Goal: Find specific page/section: Find specific page/section

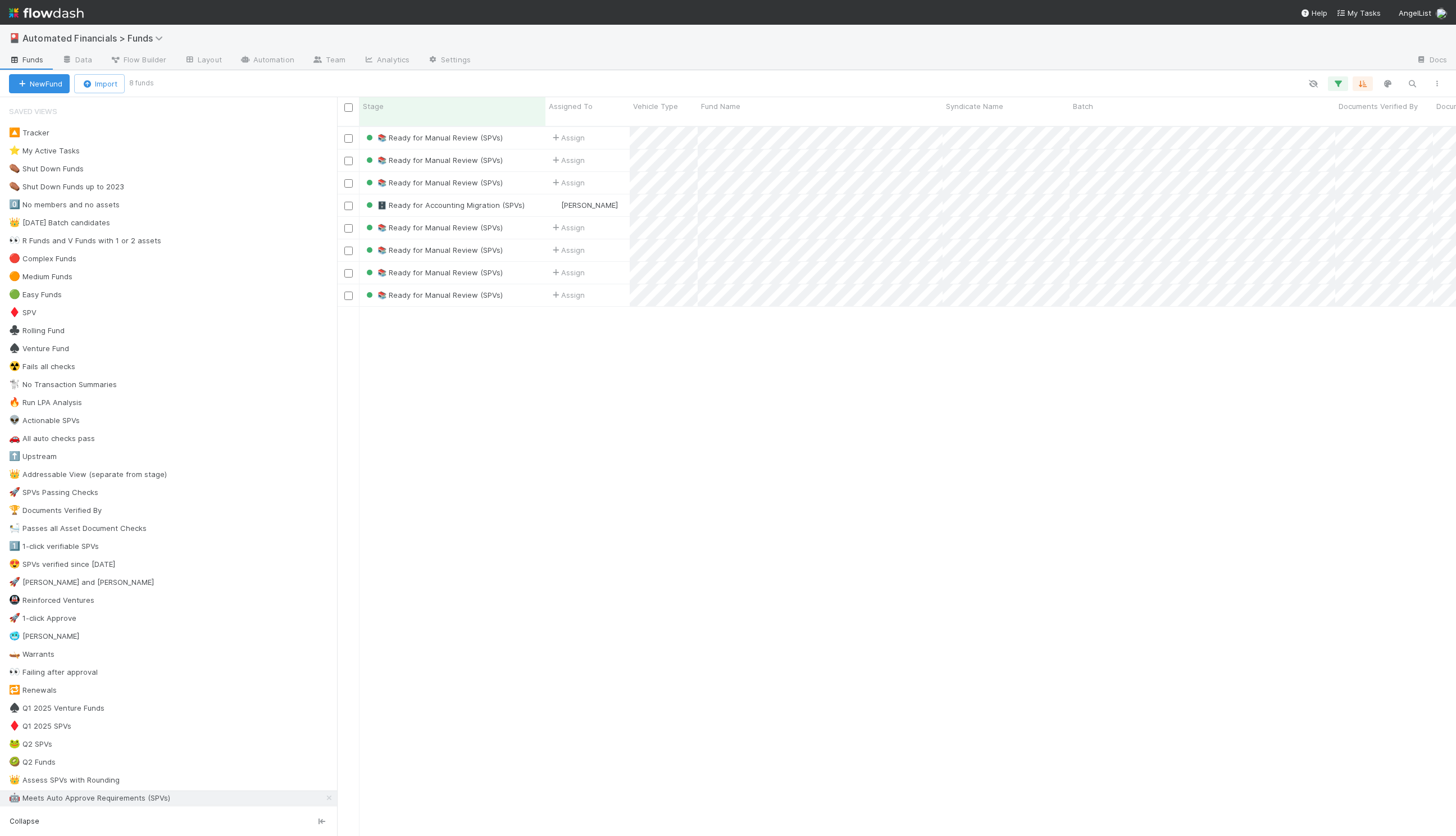
scroll to position [719, 1119]
click at [144, 56] on span "Flow Builder" at bounding box center [138, 59] width 56 height 11
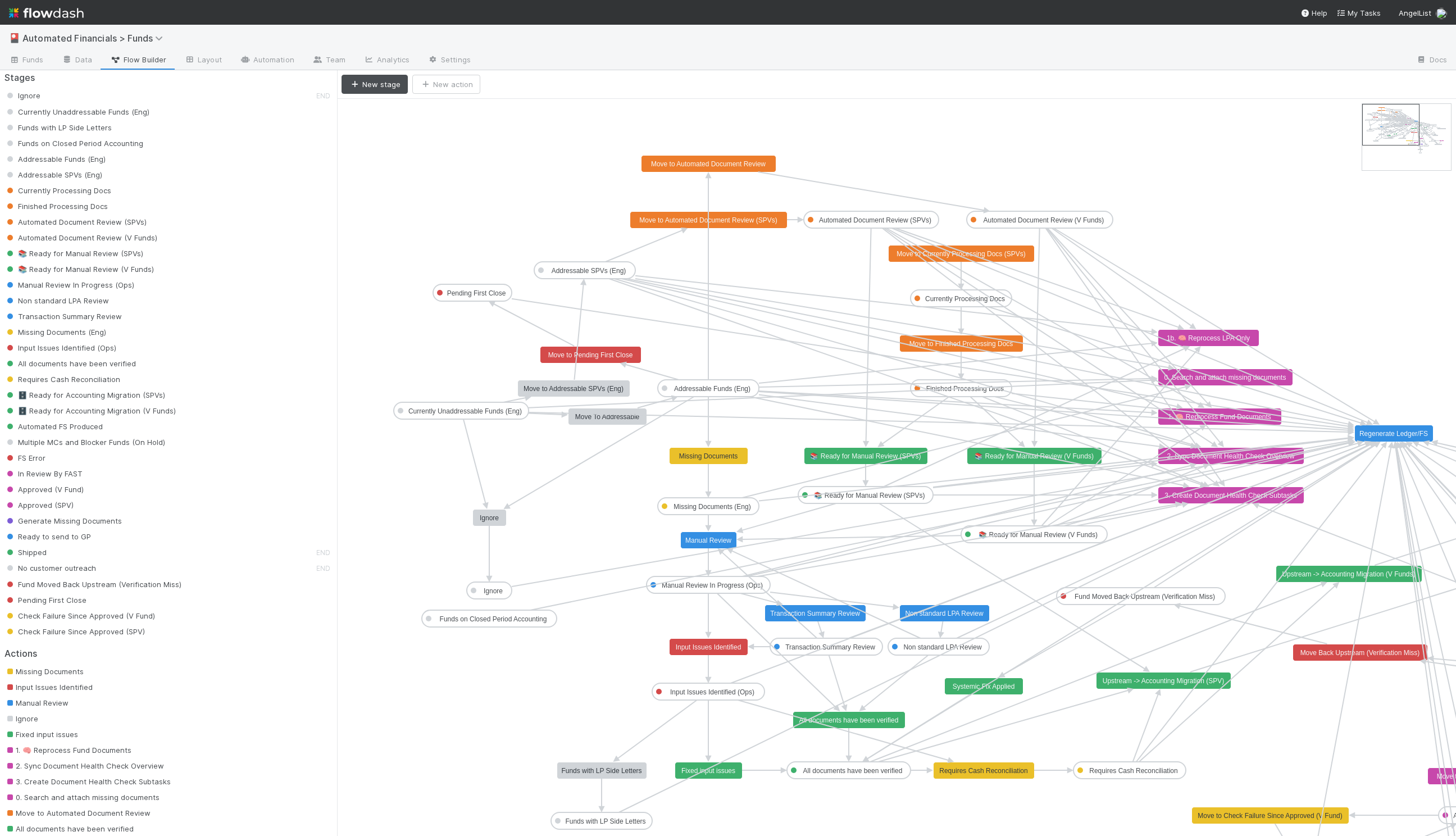
scroll to position [39, 0]
drag, startPoint x: 638, startPoint y: 523, endPoint x: 532, endPoint y: 448, distance: 129.8
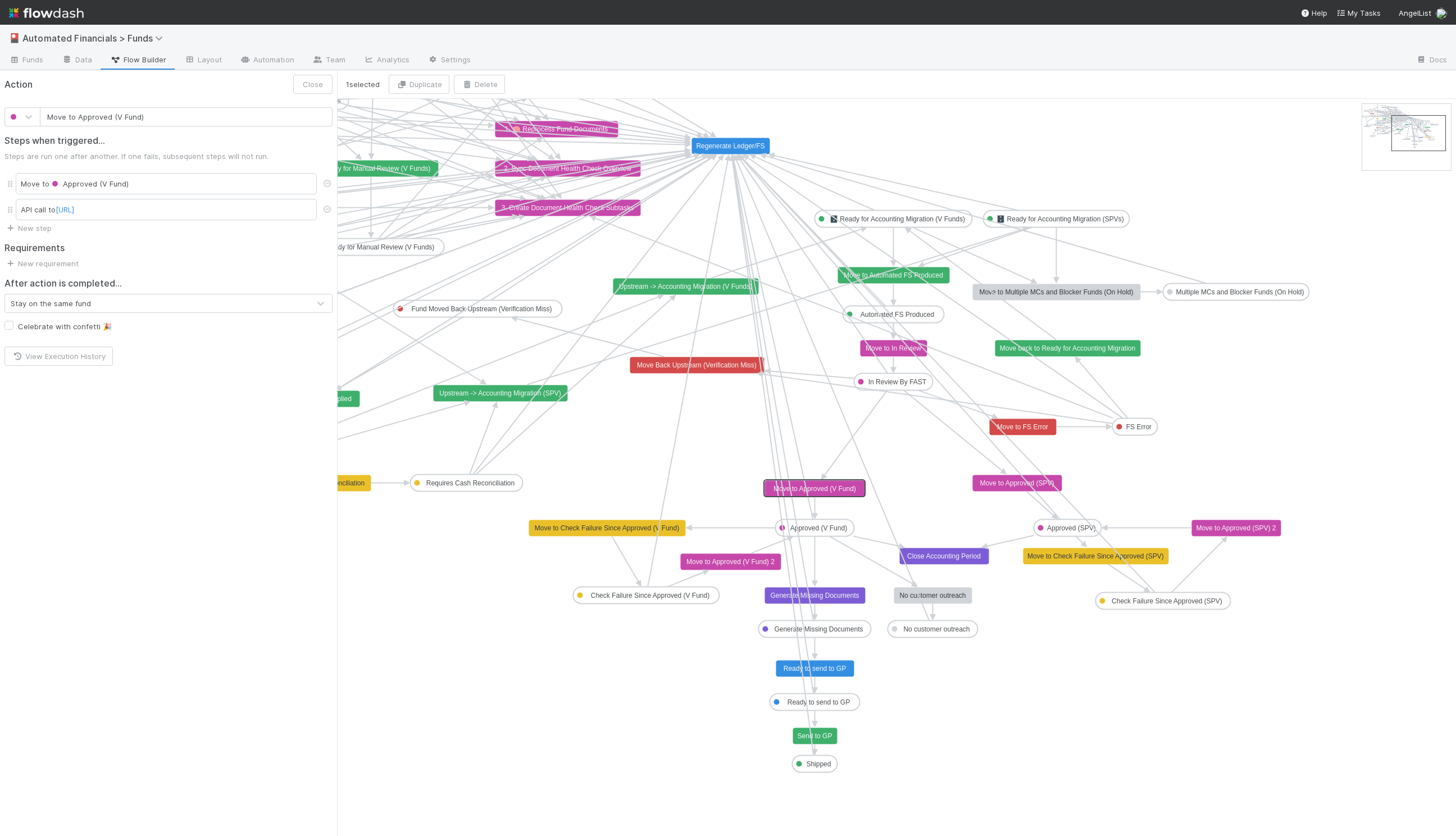
click at [826, 483] on rect at bounding box center [815, 489] width 101 height 17
click at [318, 85] on button "Close" at bounding box center [313, 84] width 39 height 19
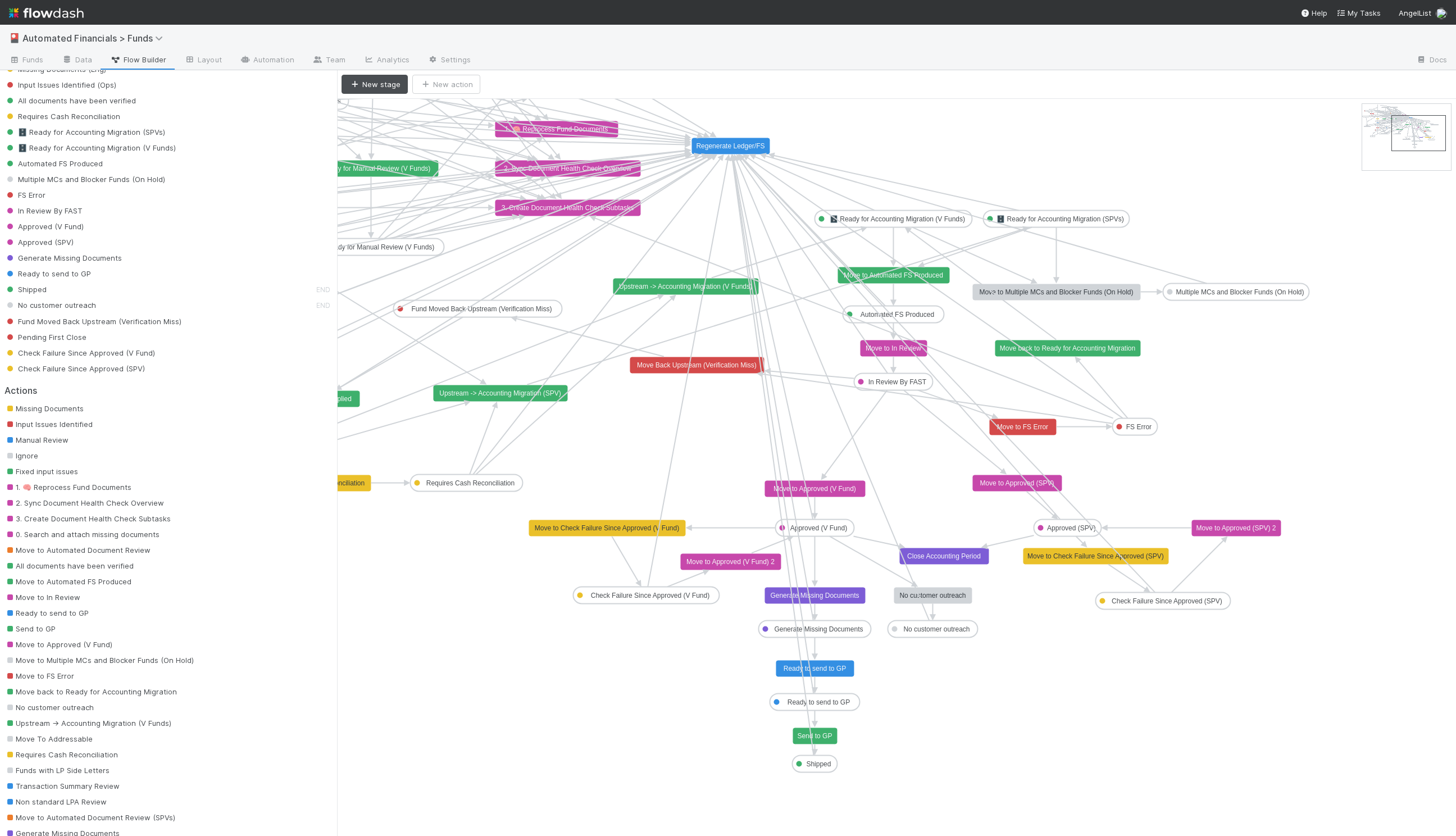
scroll to position [301, 0]
click at [37, 50] on div "🎴 Automated Financials > Funds" at bounding box center [728, 38] width 1456 height 27
click at [36, 58] on span "Funds" at bounding box center [27, 59] width 35 height 11
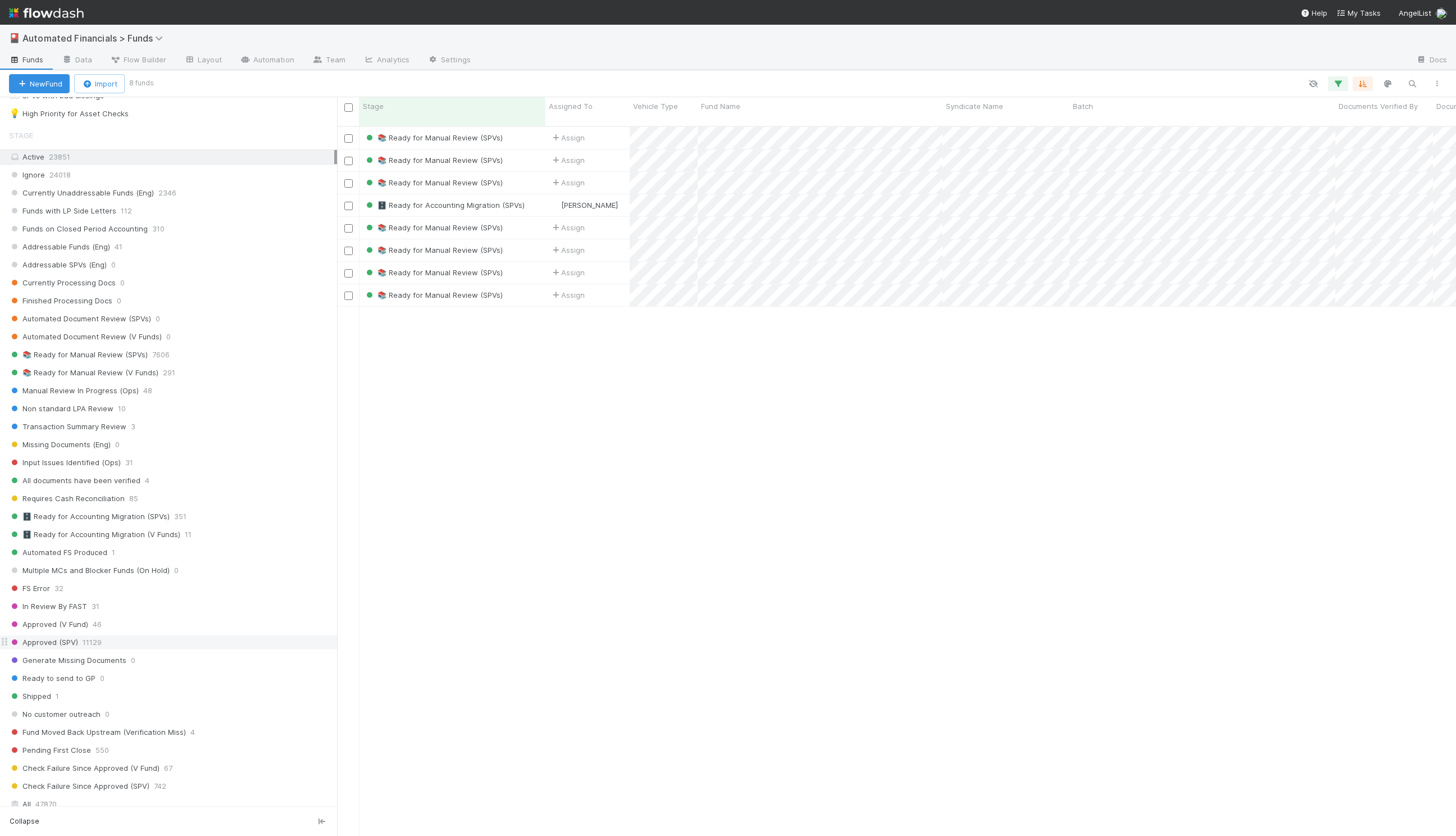
scroll to position [883, 0]
click at [57, 635] on span "Approved (SPV)" at bounding box center [44, 642] width 69 height 14
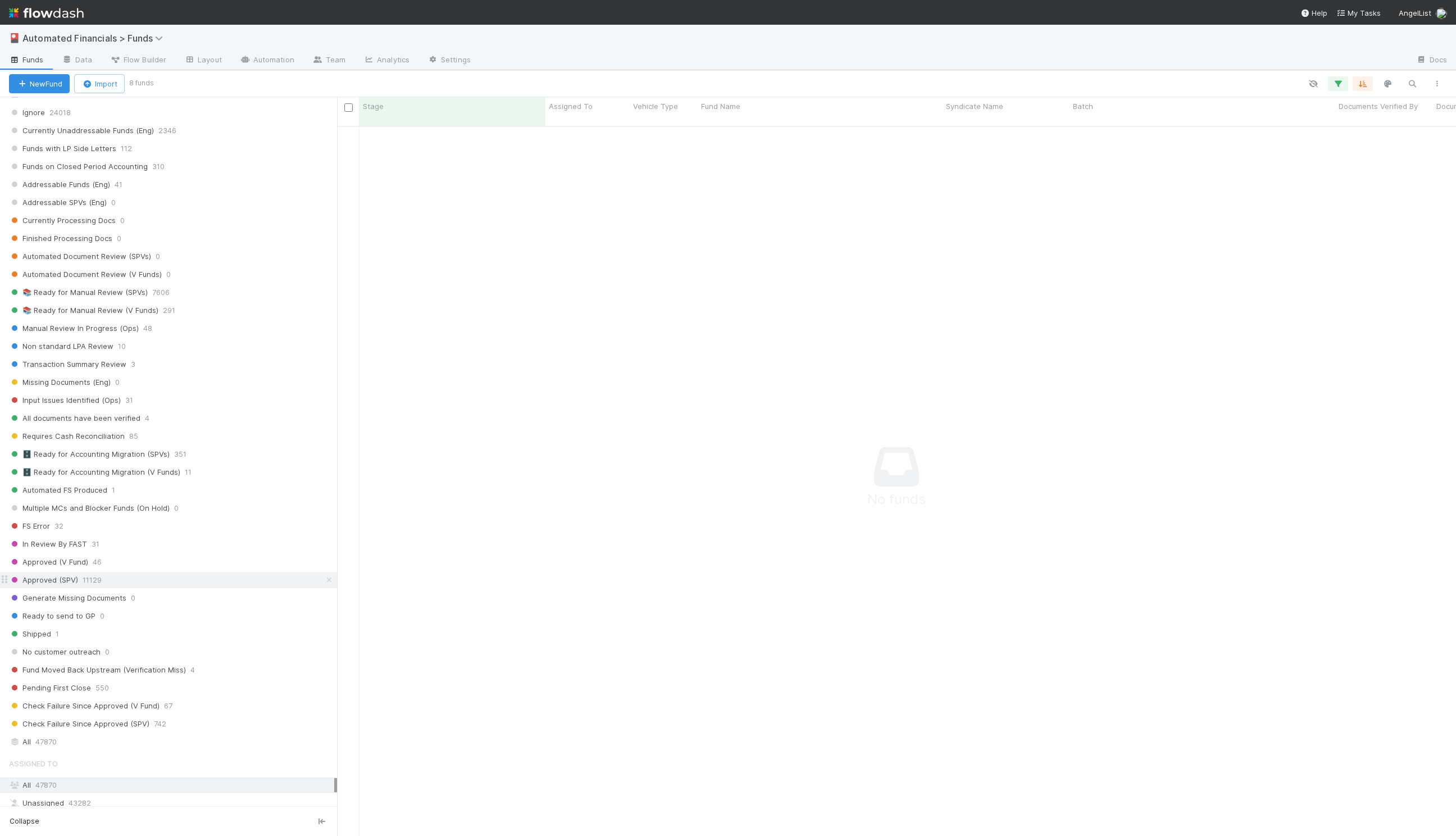
scroll to position [954, 0]
click at [93, 546] on span "46" at bounding box center [98, 553] width 9 height 14
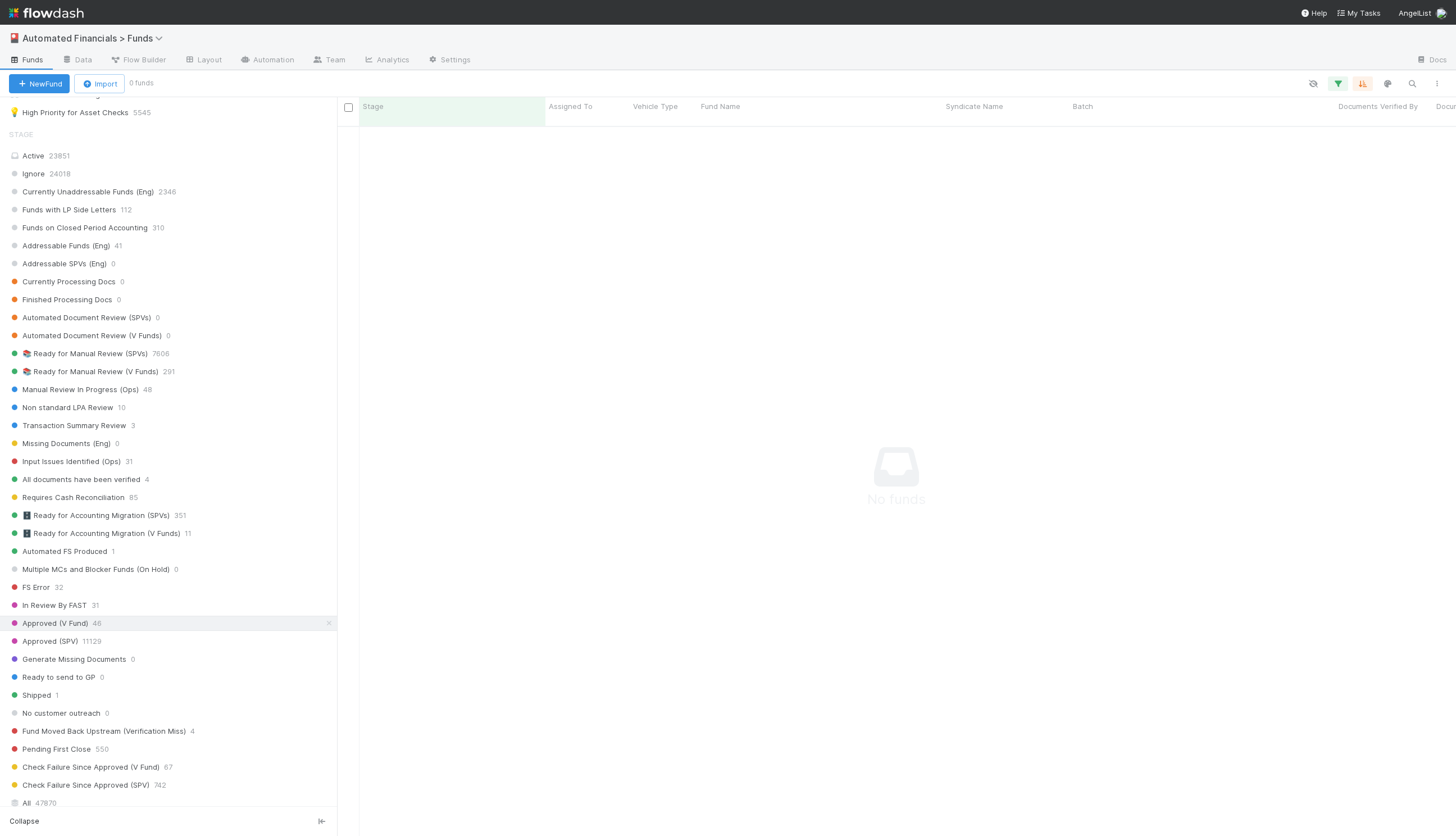
scroll to position [1017, 0]
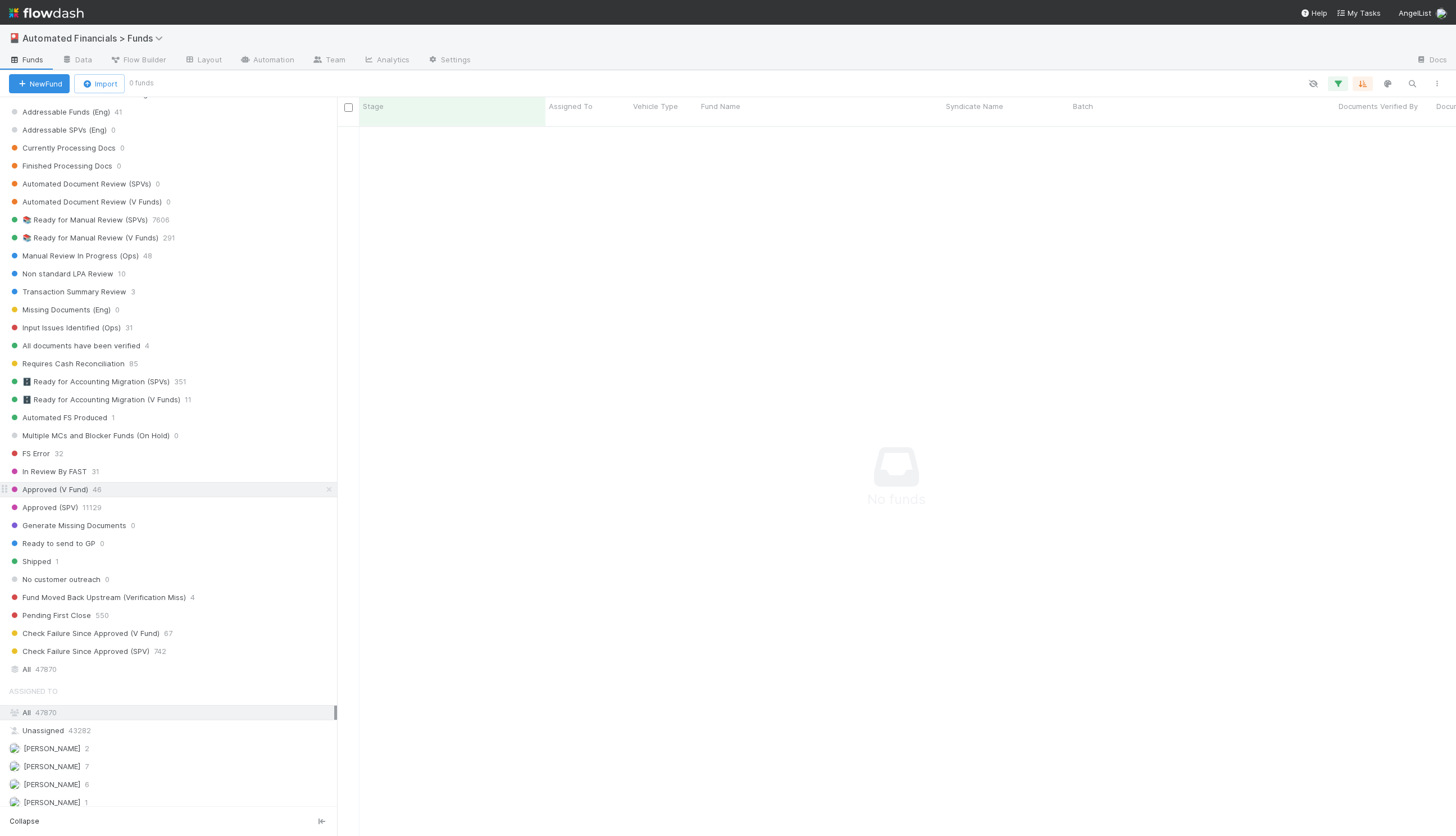
click at [170, 482] on div "Approved (V Fund) 46" at bounding box center [173, 489] width 328 height 14
click at [1334, 83] on icon "button" at bounding box center [1337, 84] width 11 height 10
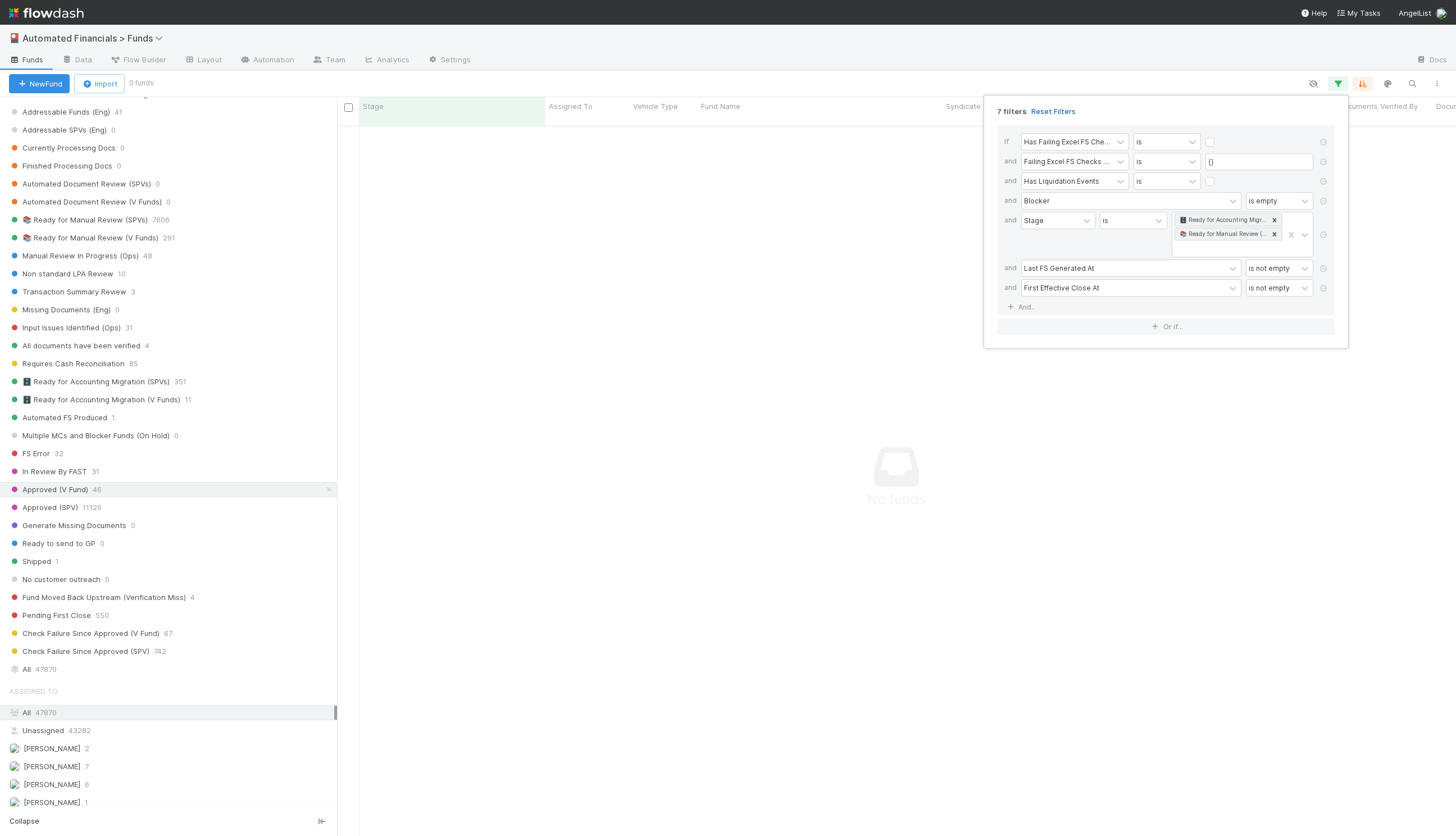
click at [1038, 110] on link "Reset Filters" at bounding box center [1053, 112] width 44 height 9
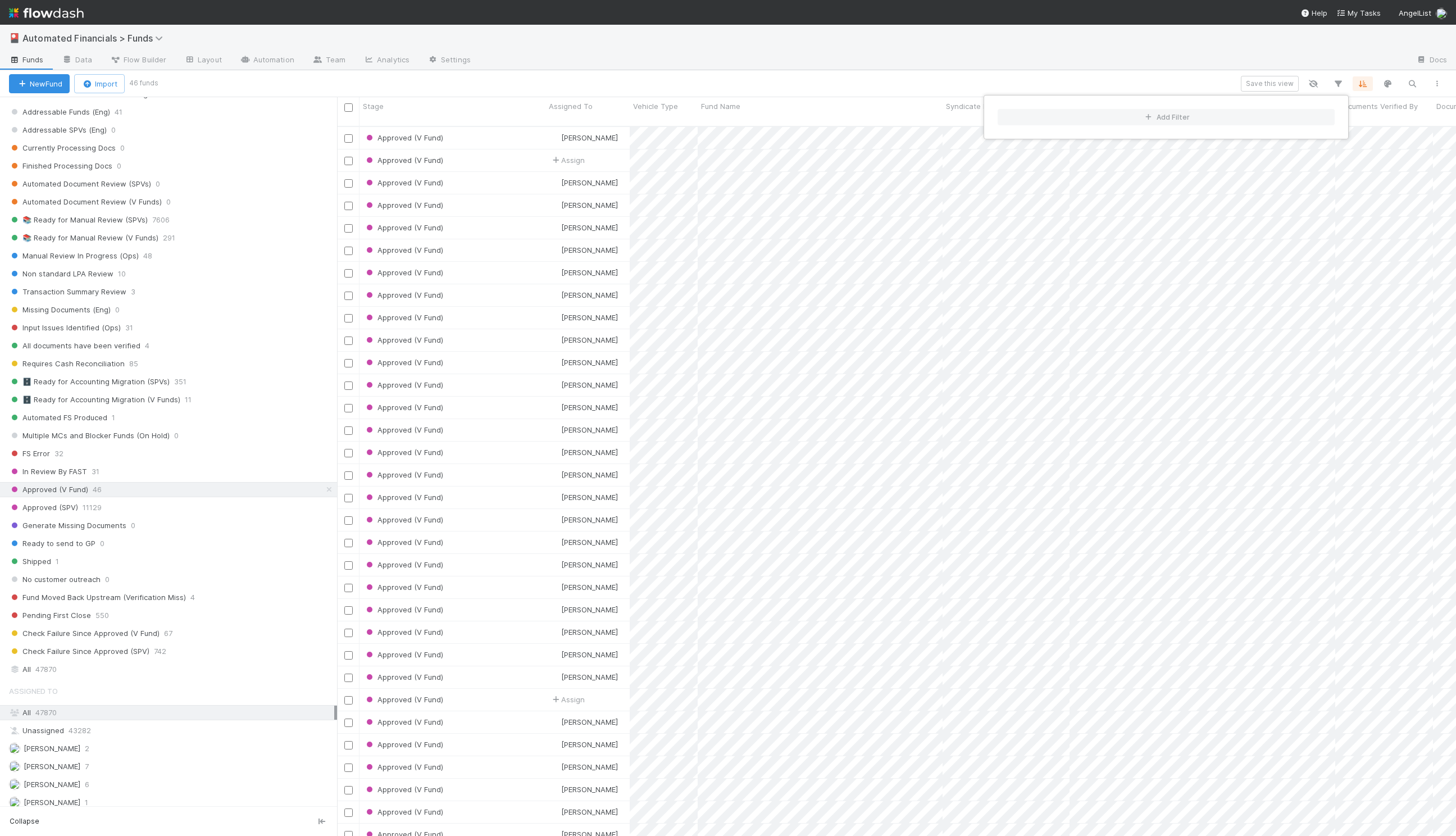
scroll to position [719, 1119]
click at [1059, 51] on div "Add Filter" at bounding box center [728, 418] width 1456 height 836
click at [994, 80] on div "Add Filter" at bounding box center [728, 418] width 1456 height 836
